Goal: Transaction & Acquisition: Obtain resource

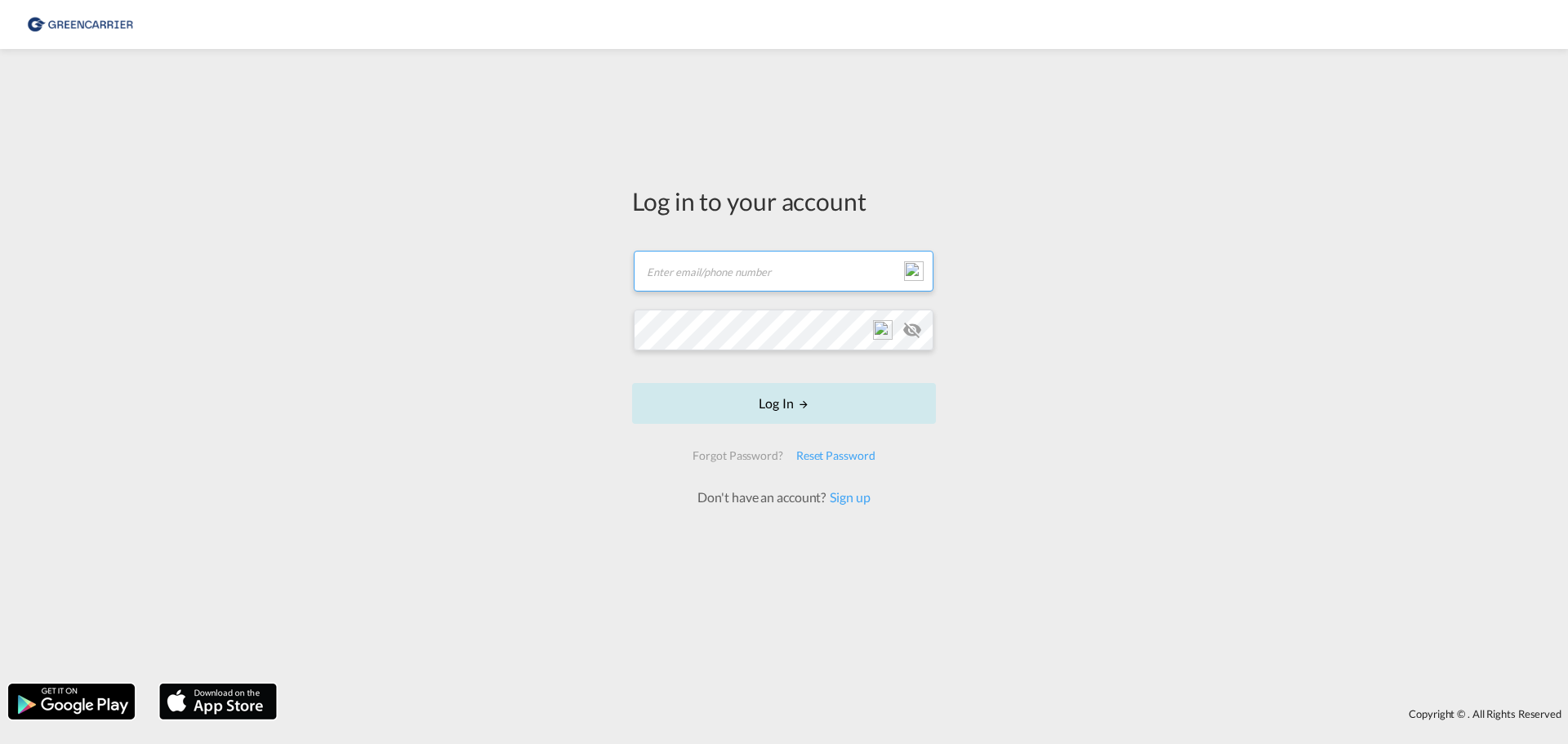
type input "[EMAIL_ADDRESS][DOMAIN_NAME]"
click at [807, 416] on button "Log In" at bounding box center [784, 403] width 304 height 40
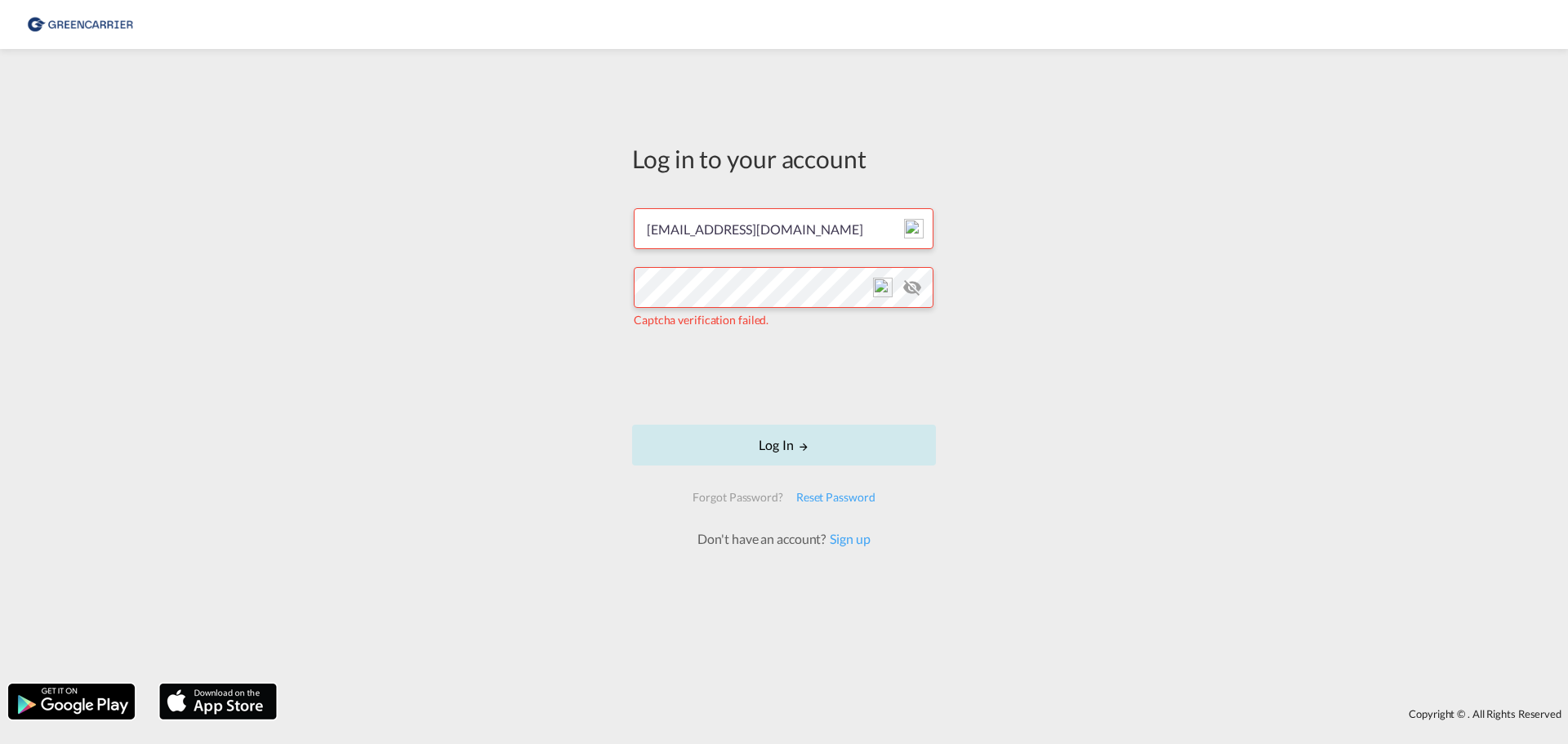
click at [773, 445] on button "Log In" at bounding box center [784, 444] width 304 height 40
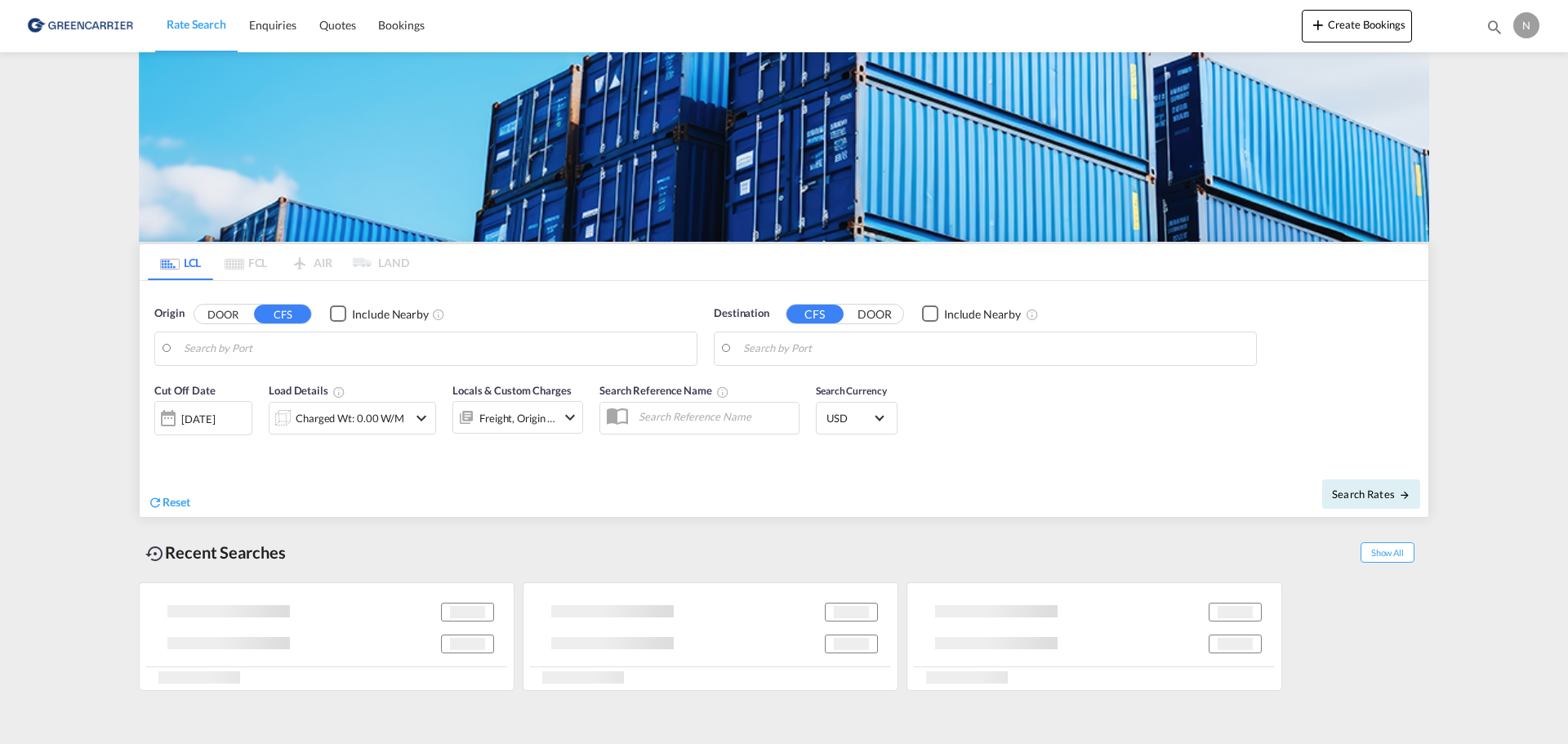
type input "DK-5600, [PERSON_NAME]"
type input "Tema, GHTEM"
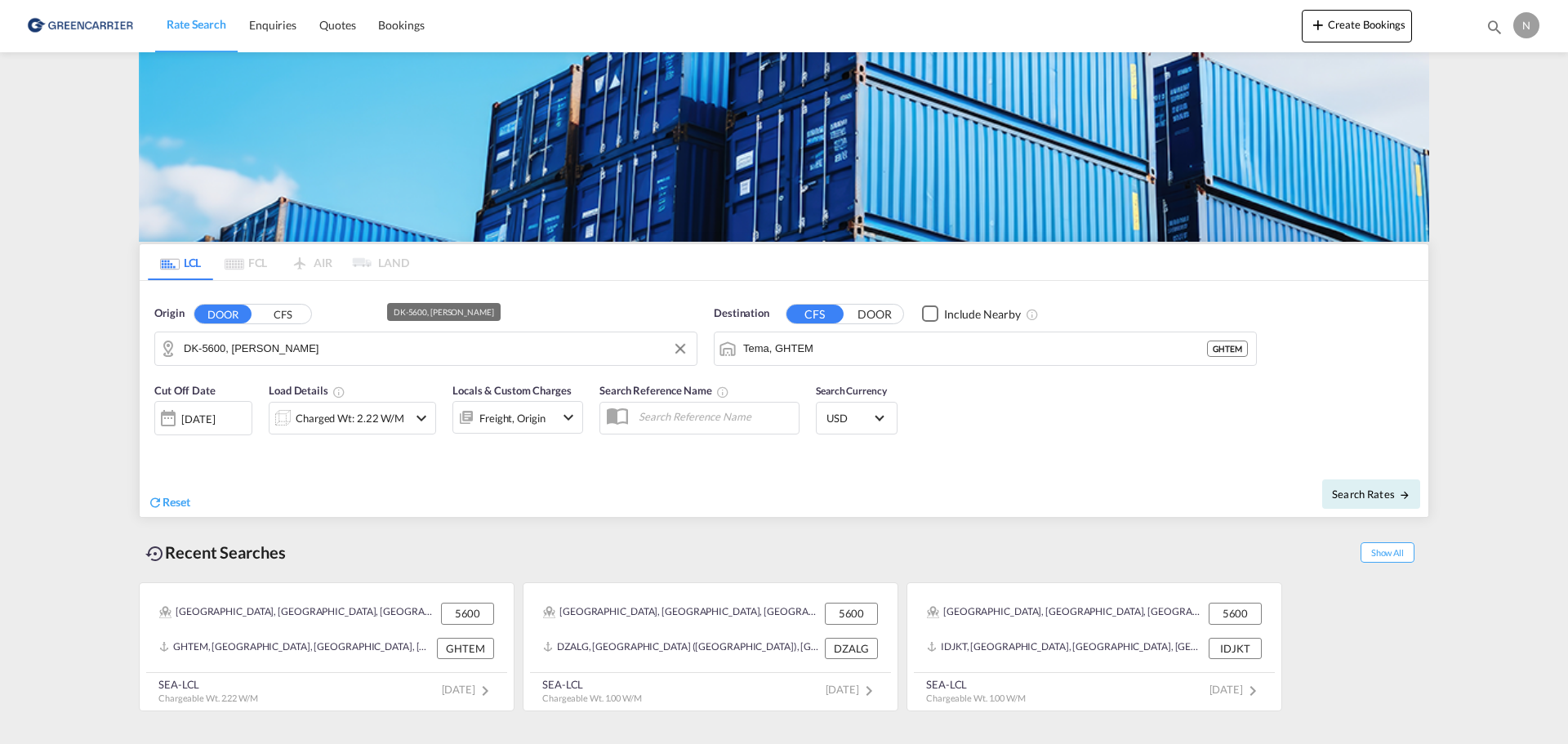
click at [311, 348] on input "DK-5600, [PERSON_NAME]" at bounding box center [436, 348] width 505 height 24
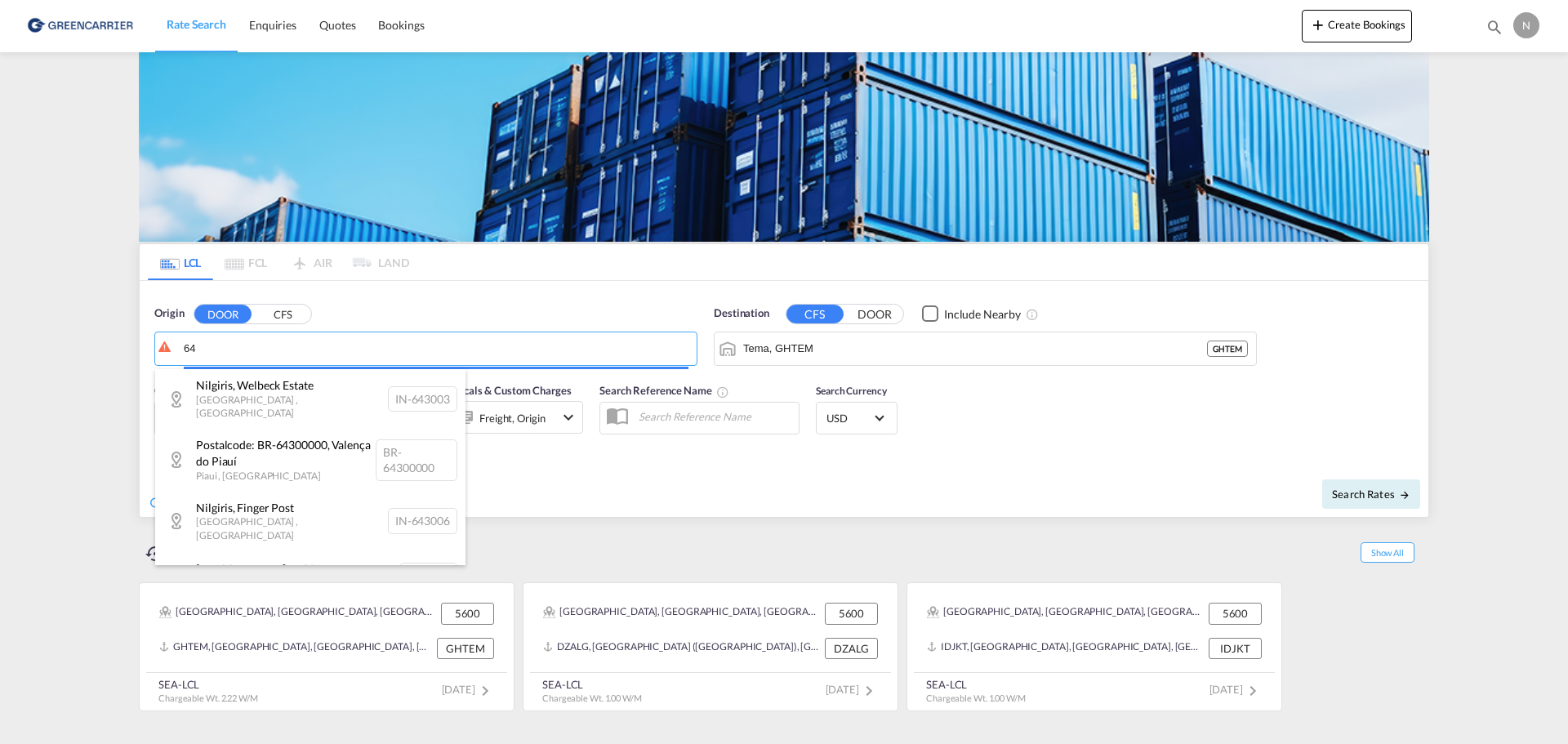
type input "6"
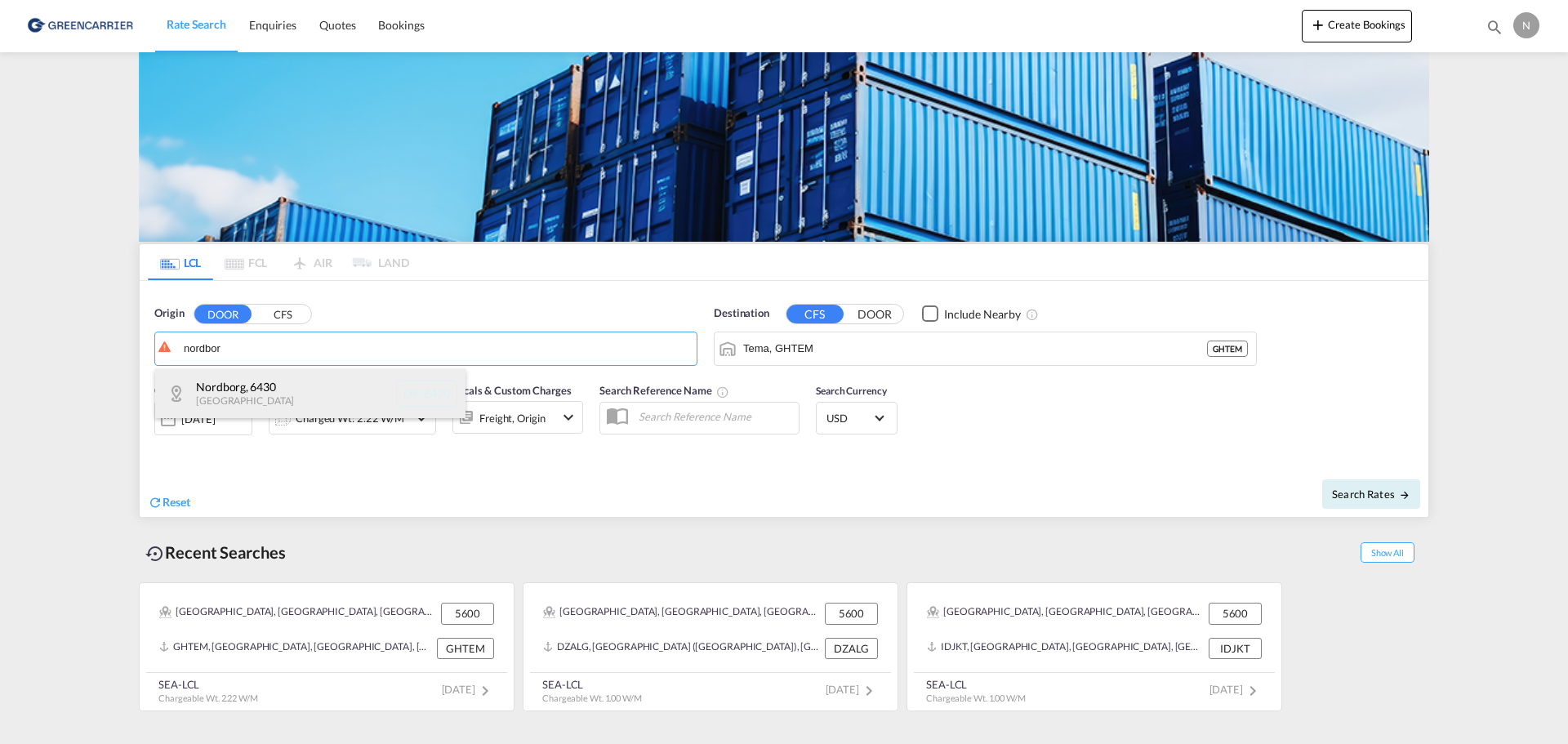
click at [270, 382] on div "[GEOGRAPHIC_DATA] , 6430 [GEOGRAPHIC_DATA] [GEOGRAPHIC_DATA]-6430" at bounding box center [310, 393] width 311 height 49
type input "DK-6430, [GEOGRAPHIC_DATA]"
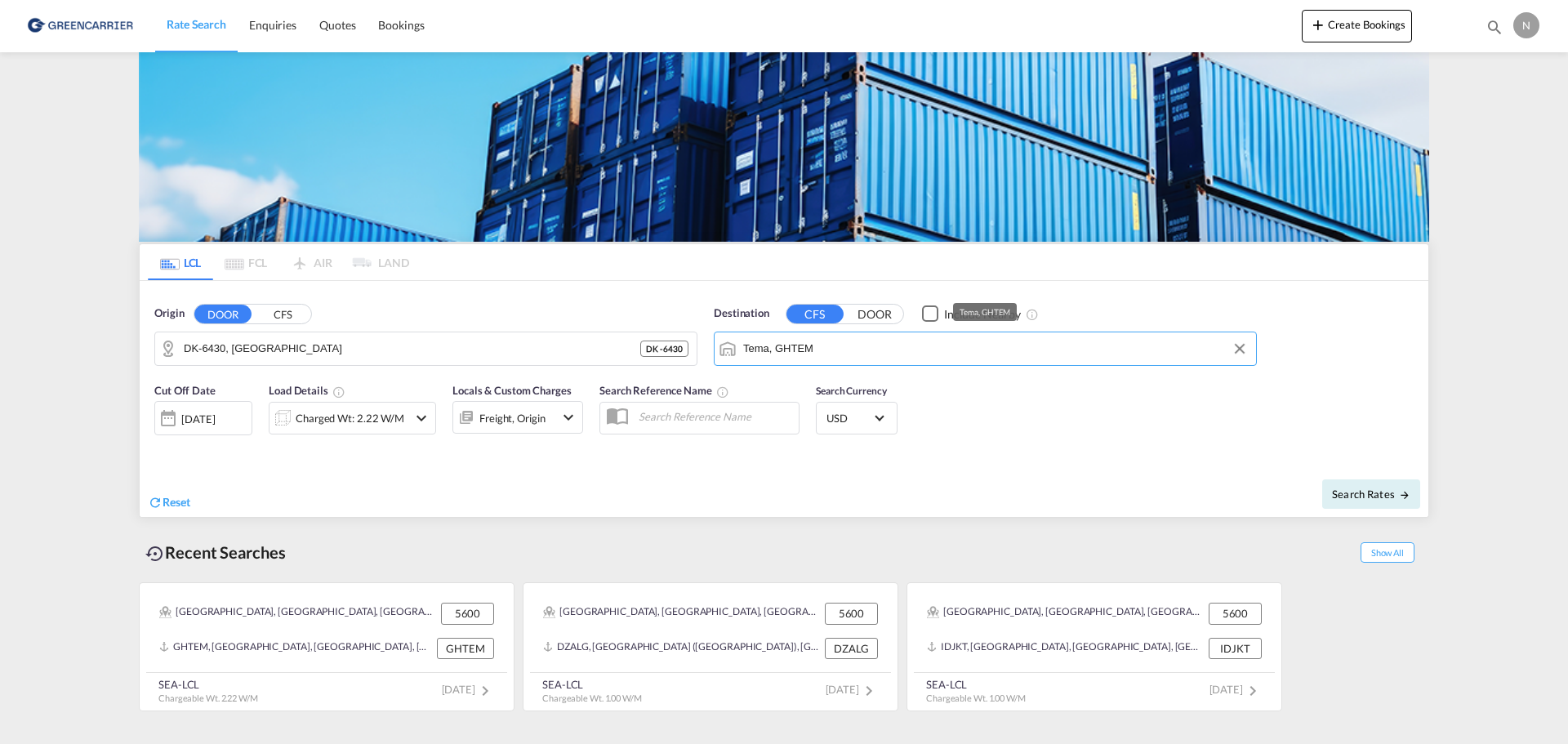
click at [872, 345] on input "Tema, GHTEM" at bounding box center [996, 348] width 505 height 24
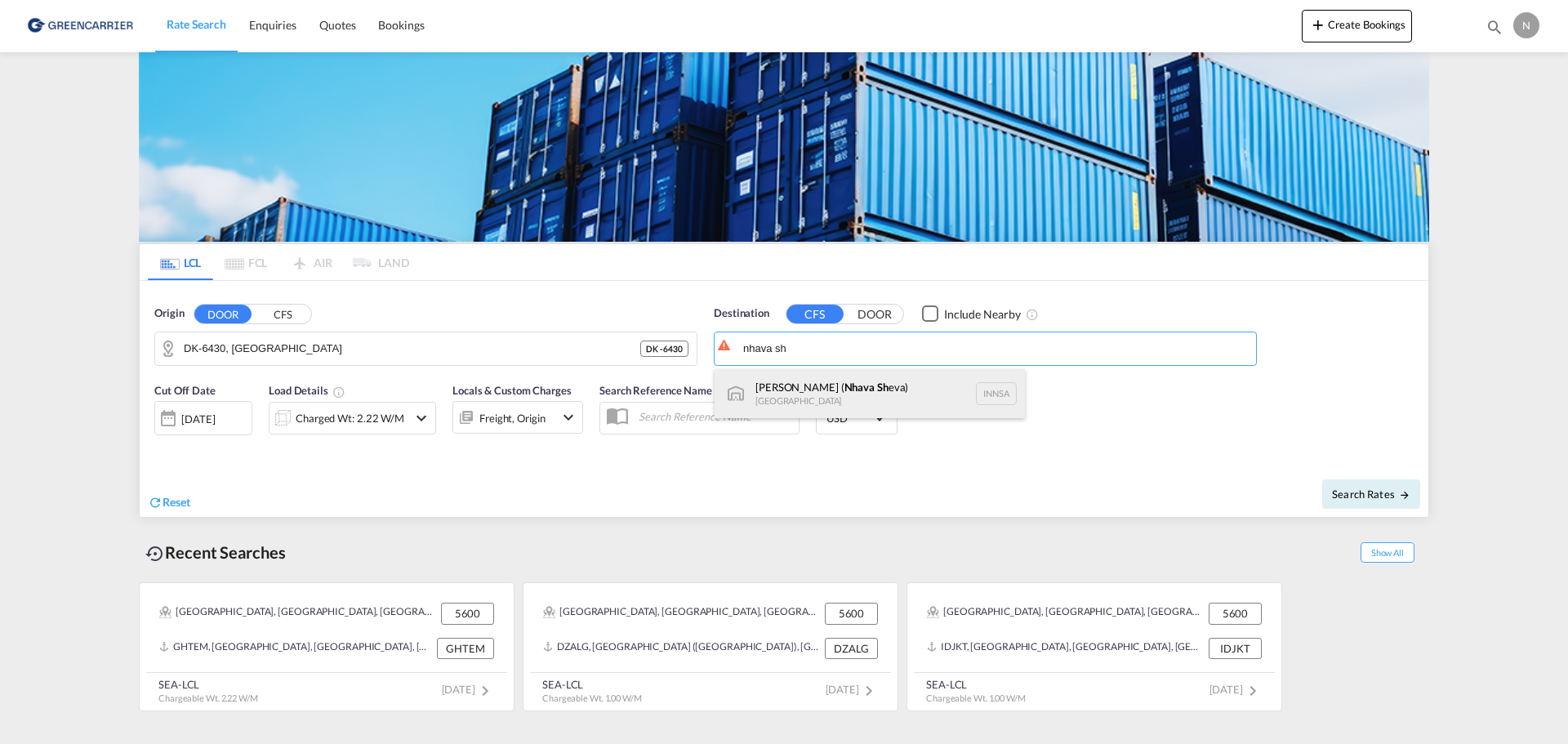
click at [880, 393] on div "[PERSON_NAME] ( Nhava Sh eva) [GEOGRAPHIC_DATA] [GEOGRAPHIC_DATA]" at bounding box center [870, 393] width 311 height 49
type input "[PERSON_NAME] ([PERSON_NAME]), [GEOGRAPHIC_DATA]"
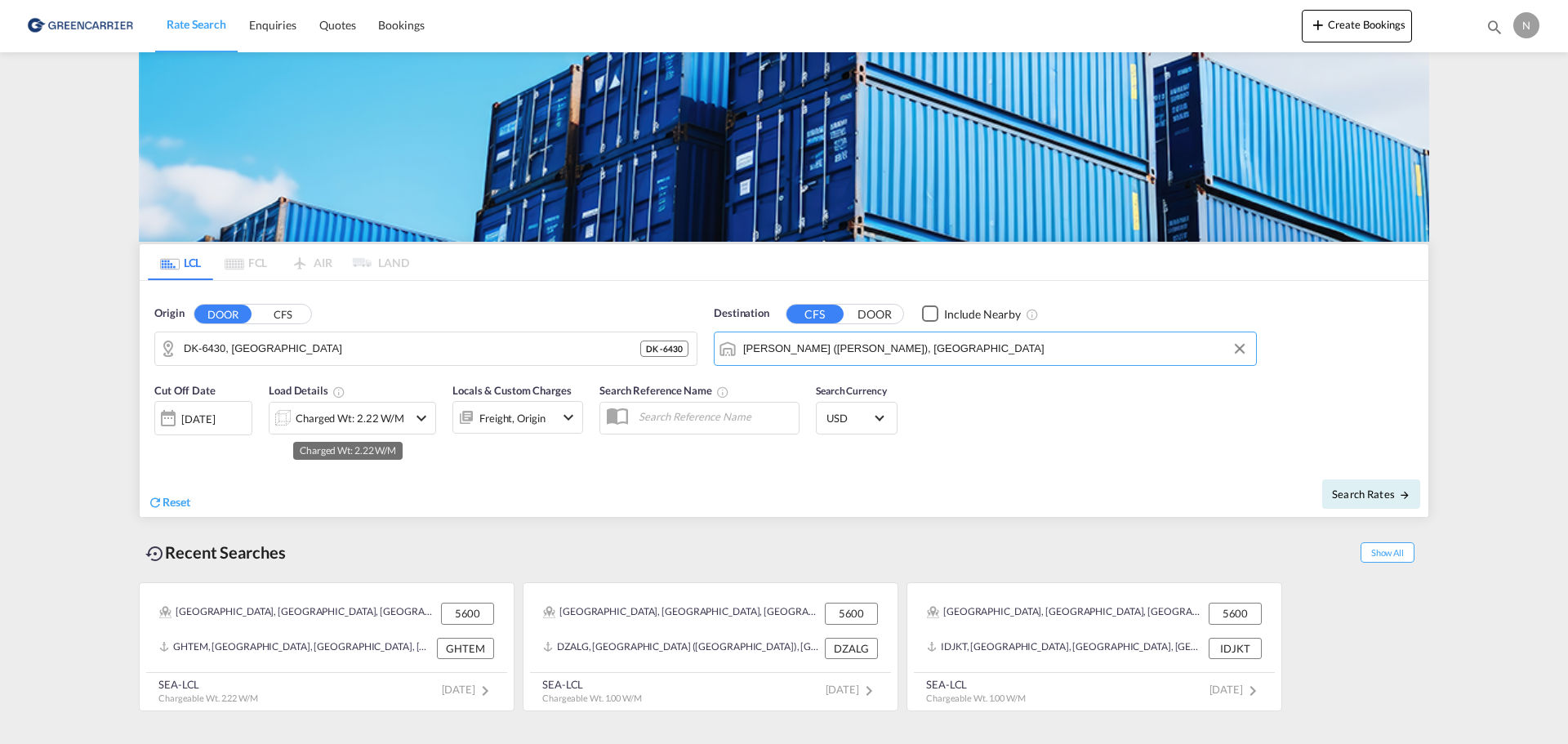
click at [330, 411] on div "Charged Wt: 2.22 W/M" at bounding box center [350, 417] width 109 height 22
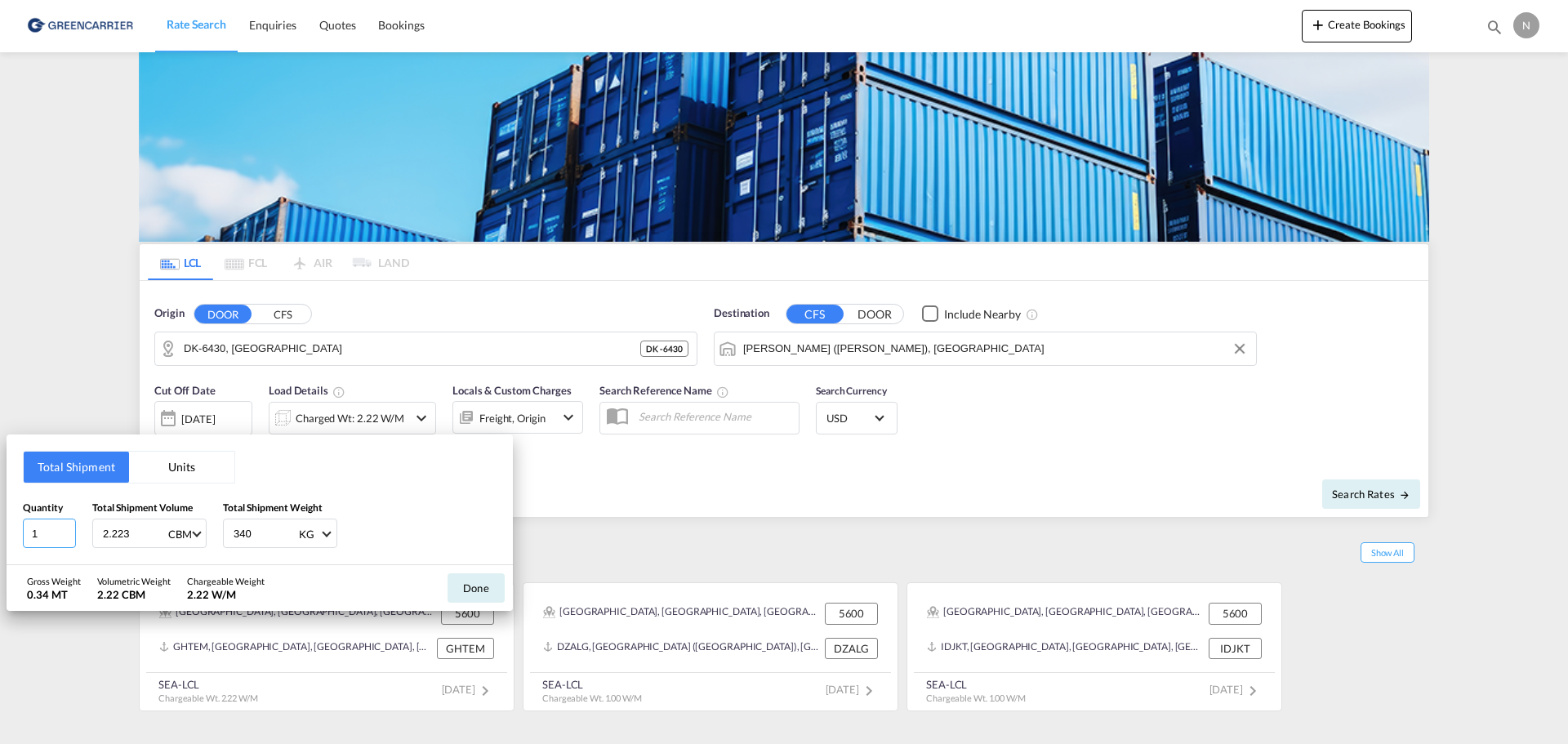
drag, startPoint x: 37, startPoint y: 535, endPoint x: 23, endPoint y: 535, distance: 14.0
click at [23, 535] on input "1" at bounding box center [49, 533] width 53 height 30
type input "7"
type input "8.064"
type input "3800"
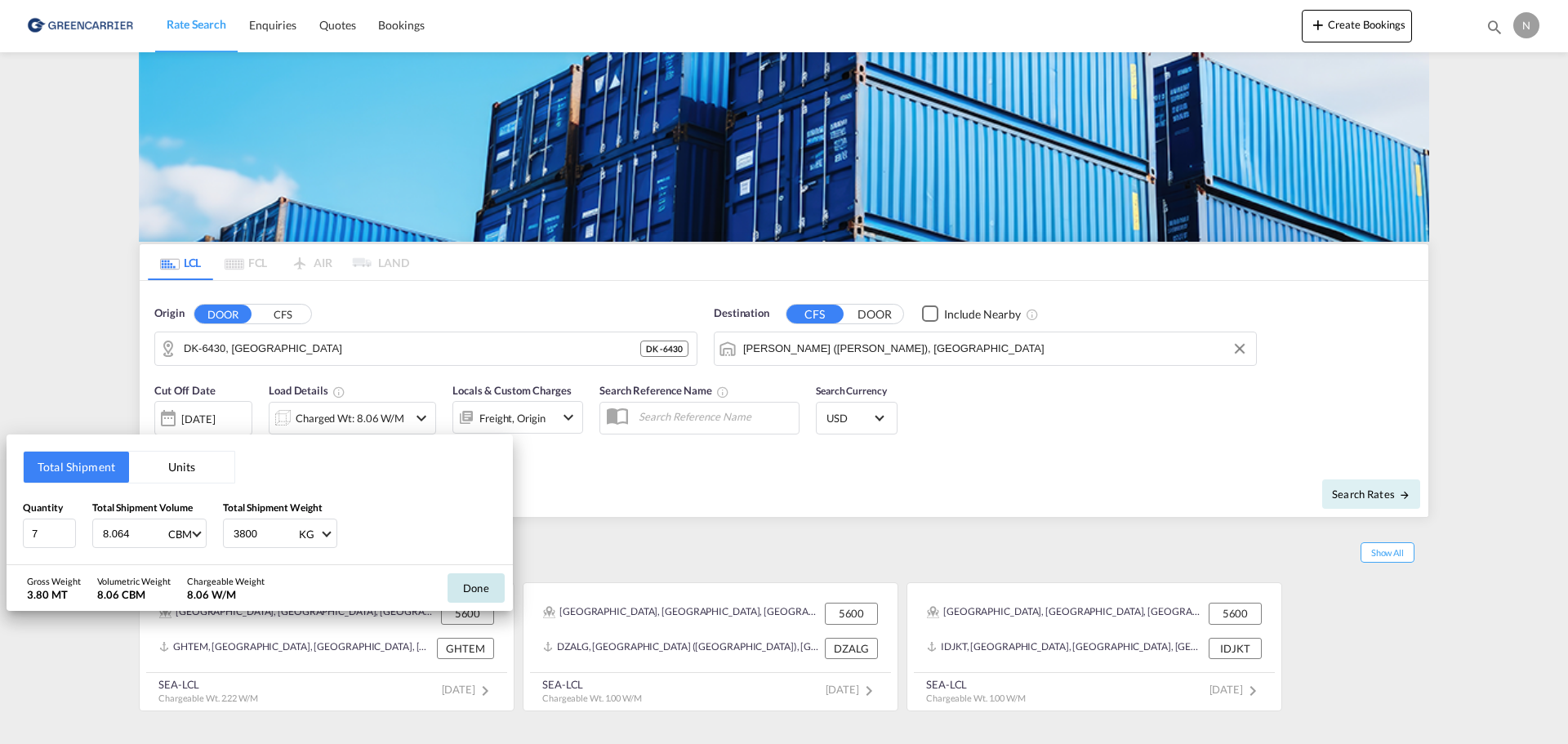
click at [457, 588] on button "Done" at bounding box center [476, 587] width 58 height 30
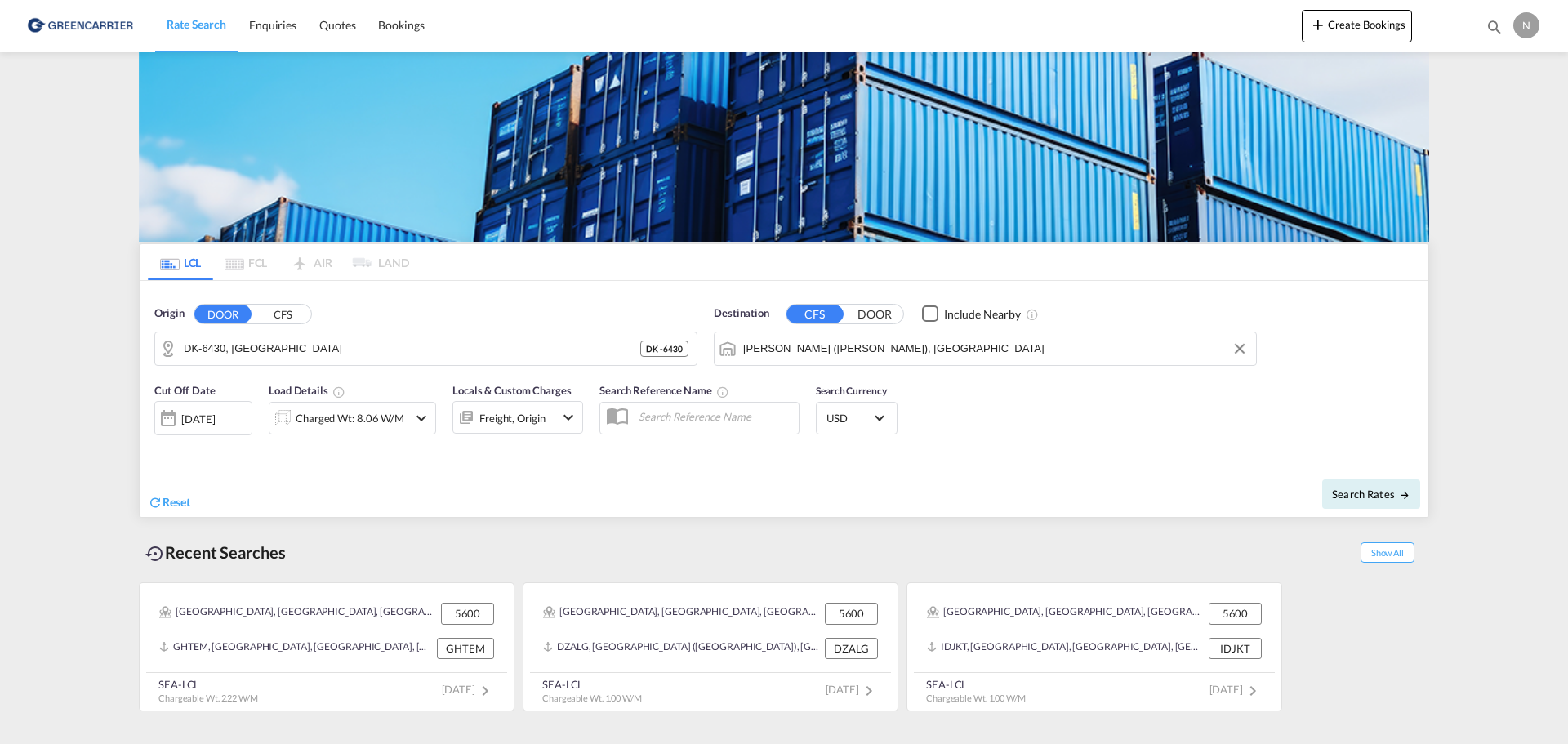
click at [552, 417] on div "Freight, Origin" at bounding box center [504, 417] width 102 height 32
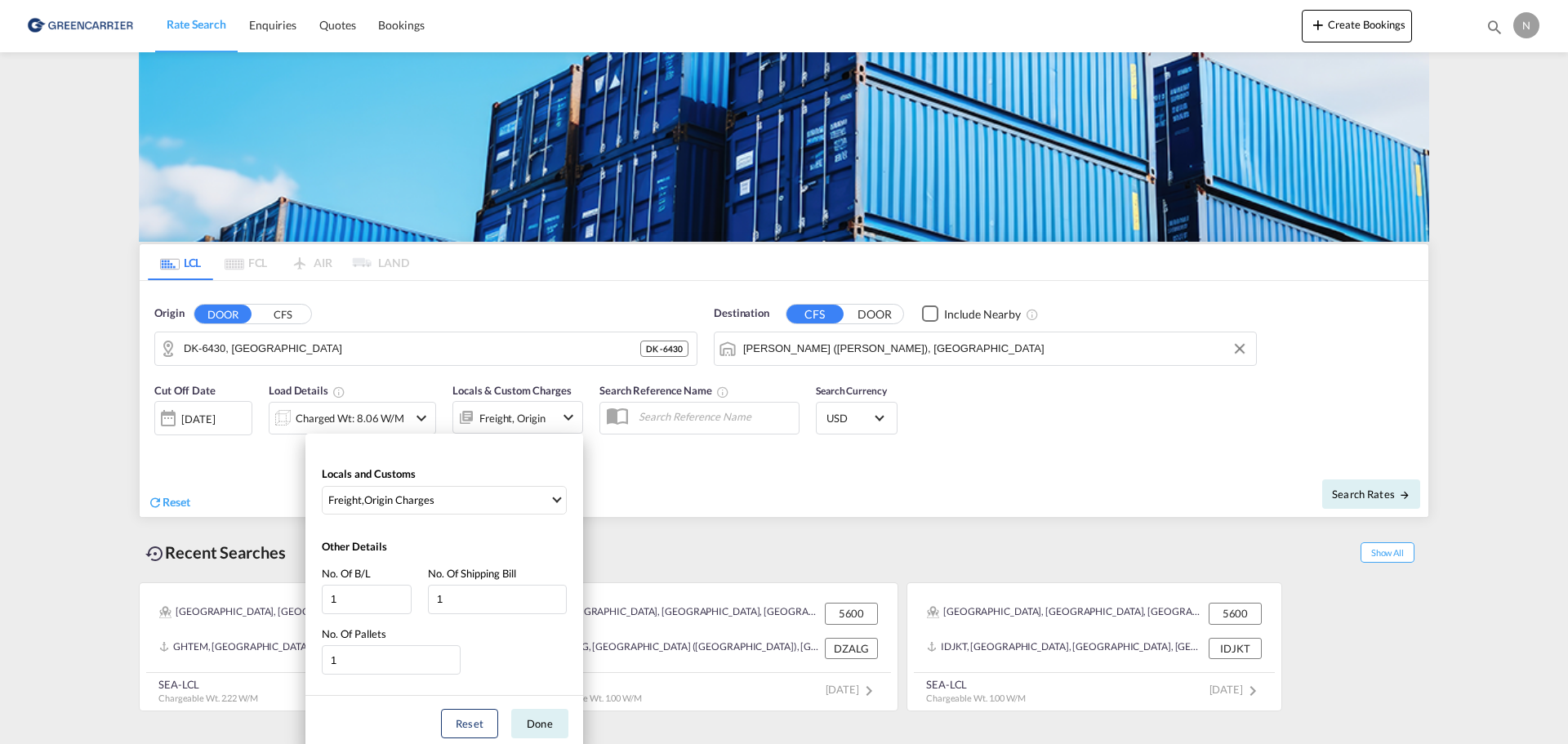
click at [705, 484] on div "Locals and Customs Freight , Origin Charges Clear All Select All Freight Origin…" at bounding box center [784, 372] width 1568 height 744
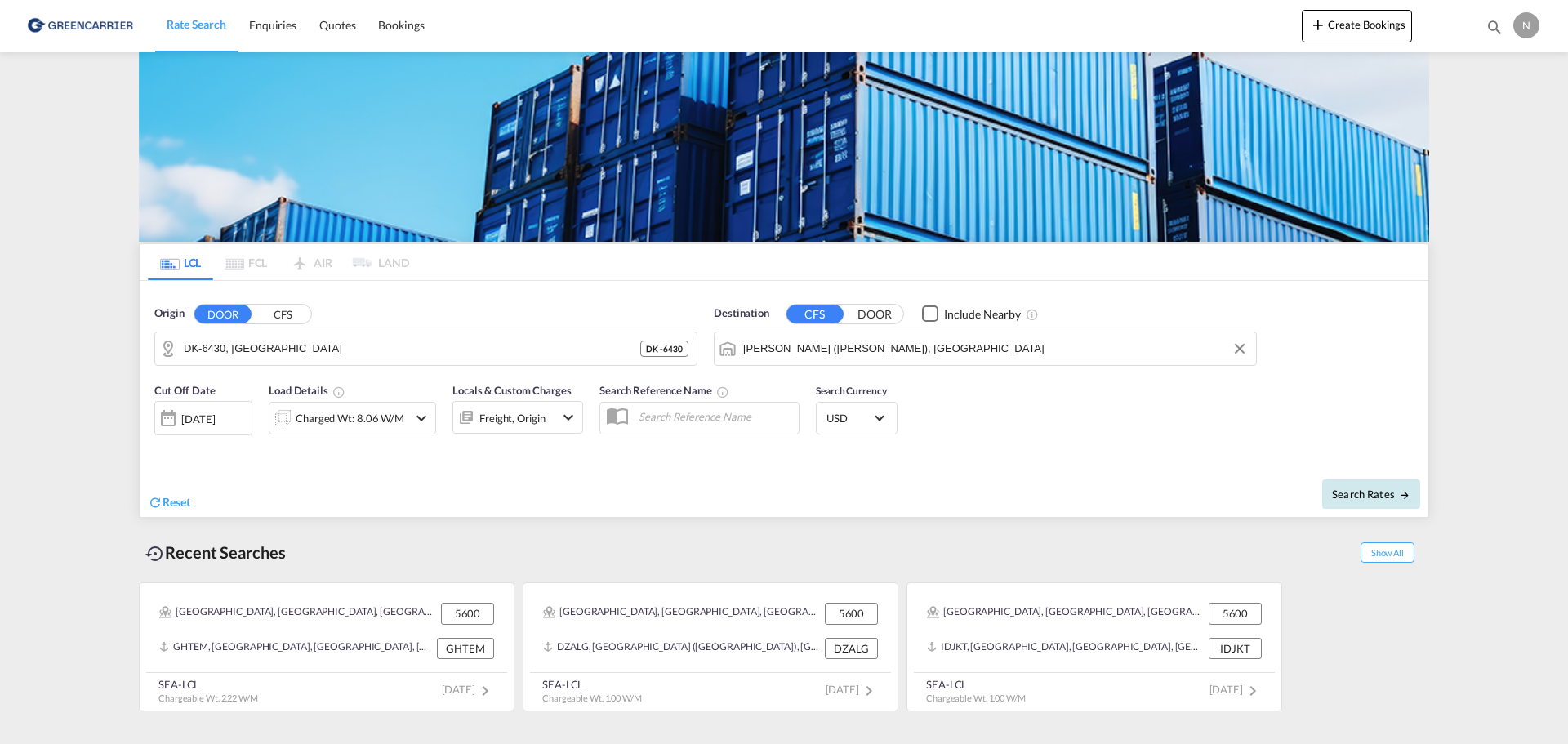
click at [1365, 500] on button "Search Rates" at bounding box center [1371, 494] width 98 height 30
type input "6430 to INNSA / [DATE]"
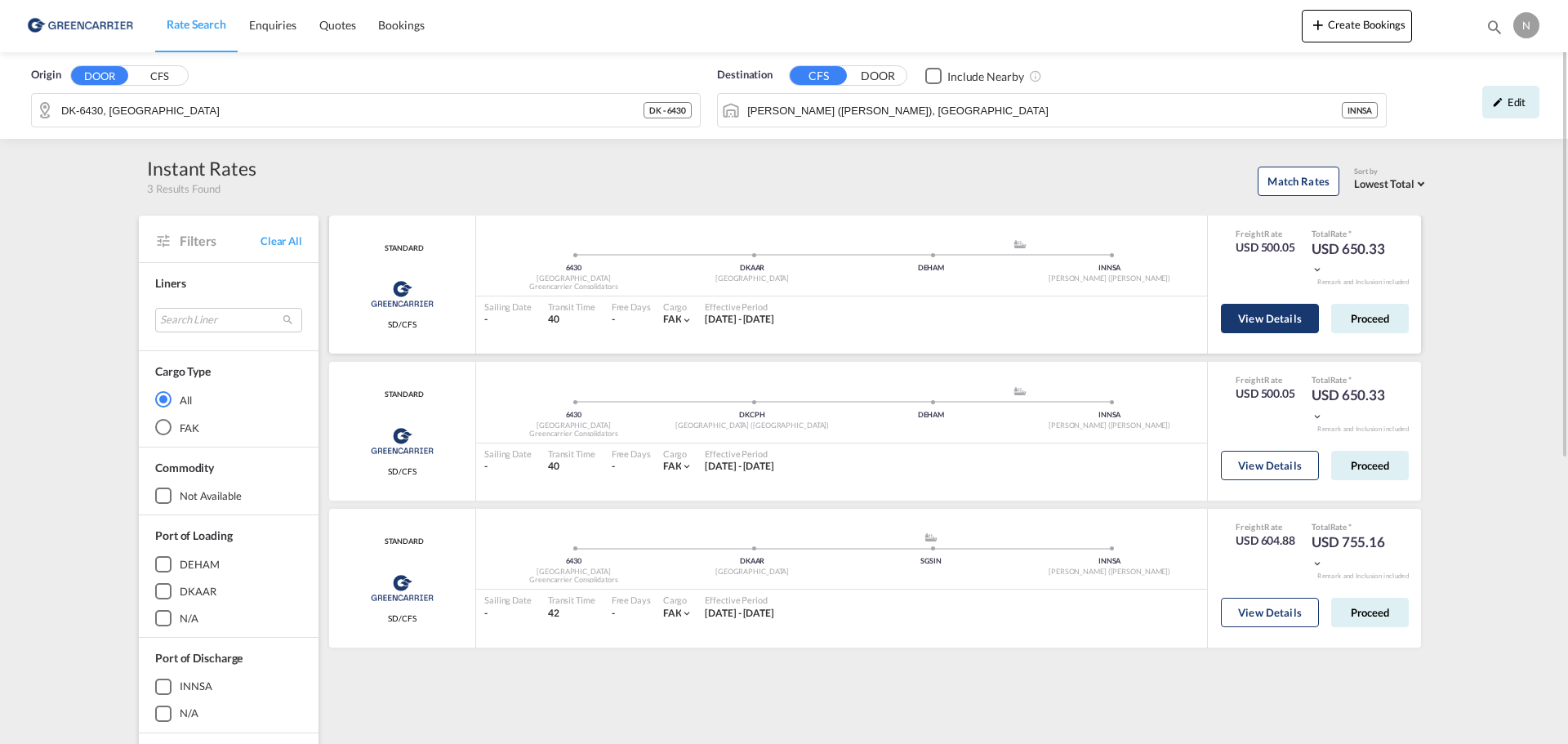
click at [1266, 321] on button "View Details" at bounding box center [1270, 318] width 98 height 30
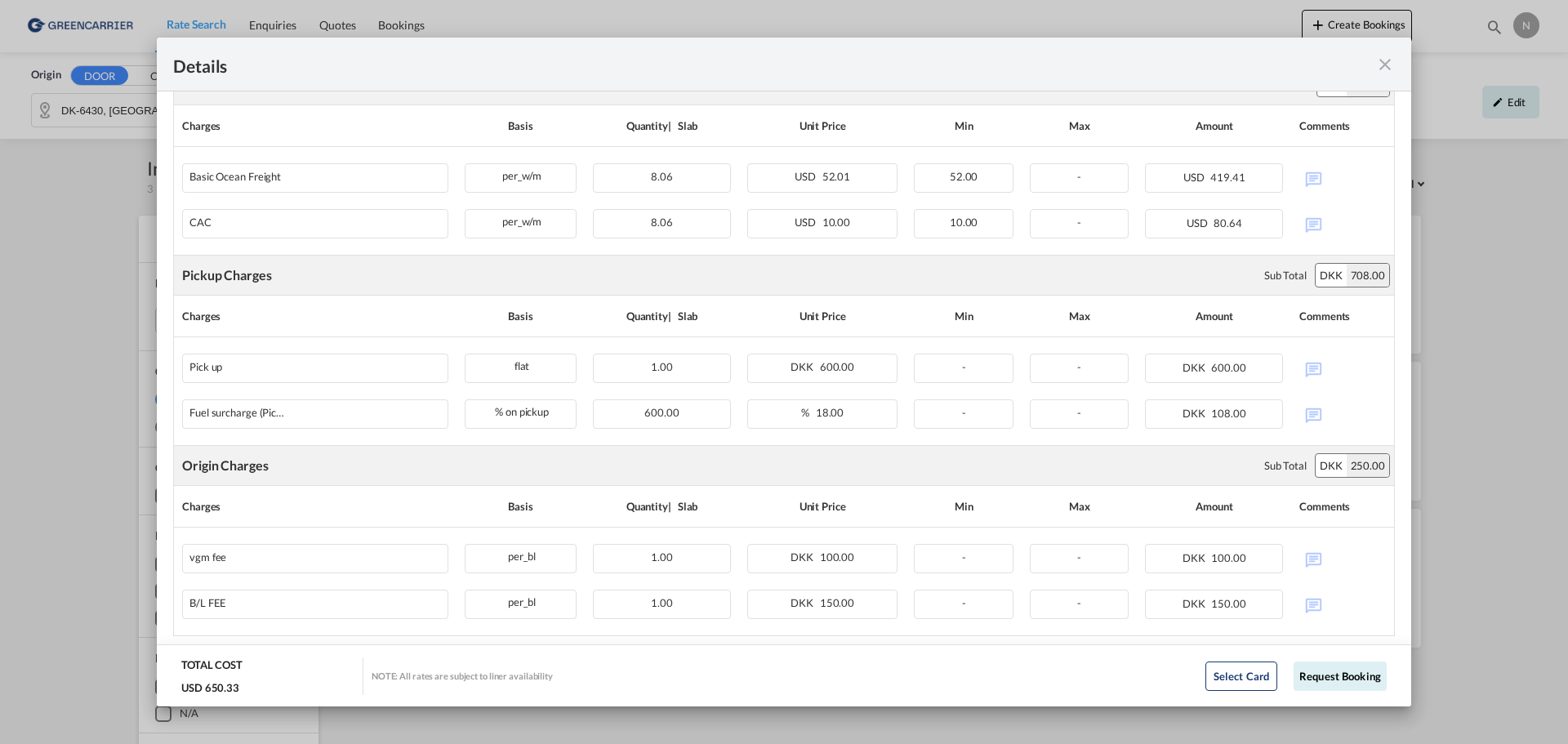
scroll to position [372, 0]
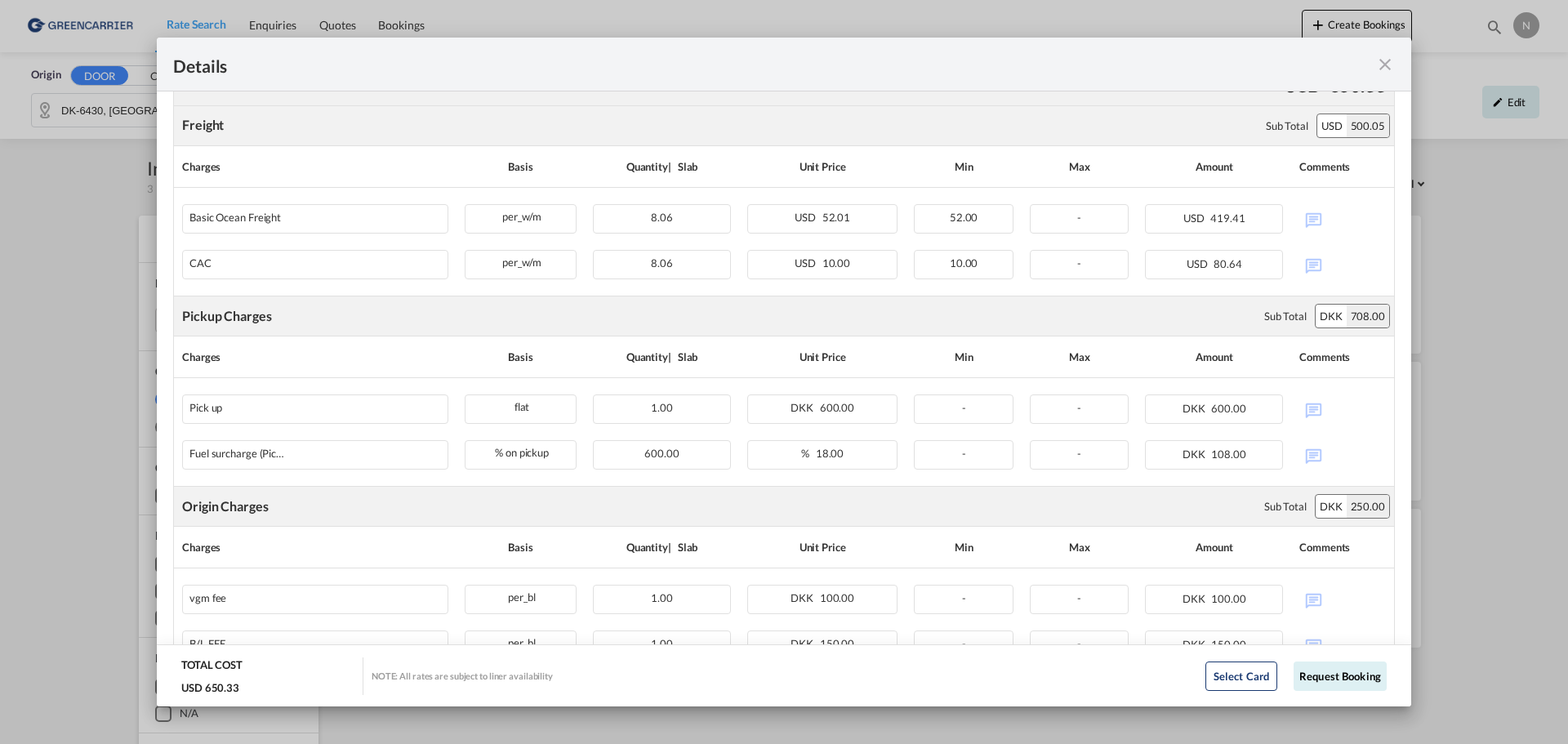
click at [1379, 61] on md-icon "icon-close fg-AAA8AD m-0 cursor" at bounding box center [1385, 65] width 20 height 20
